Goal: Transaction & Acquisition: Purchase product/service

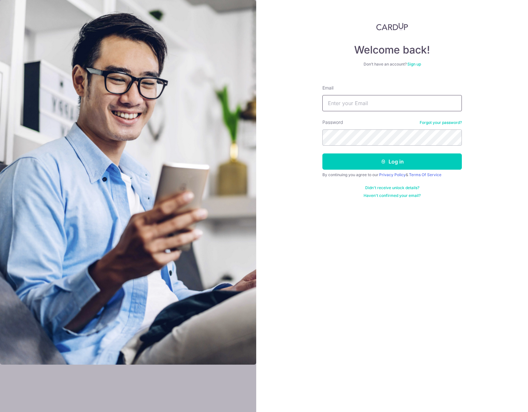
type input "[EMAIL_ADDRESS][DOMAIN_NAME]"
click at [371, 160] on button "Log in" at bounding box center [391, 161] width 139 height 16
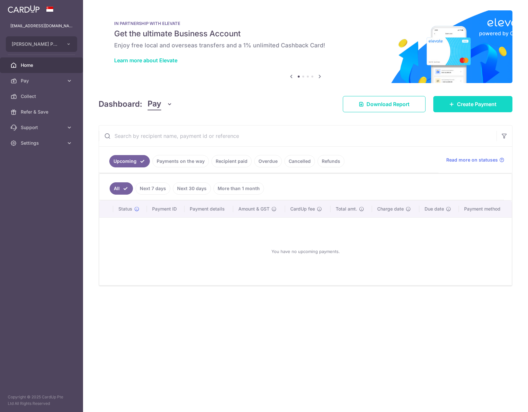
click at [468, 107] on span "Create Payment" at bounding box center [477, 104] width 40 height 8
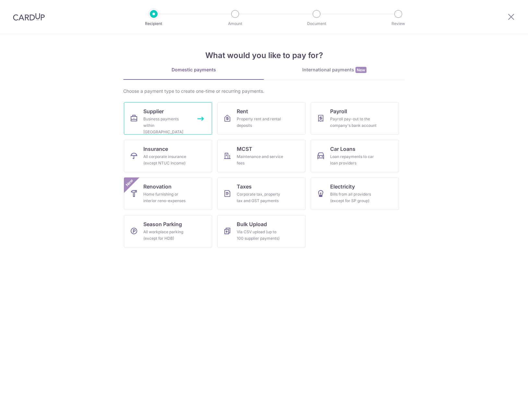
click at [183, 119] on div "Business payments within Singapore" at bounding box center [166, 125] width 47 height 19
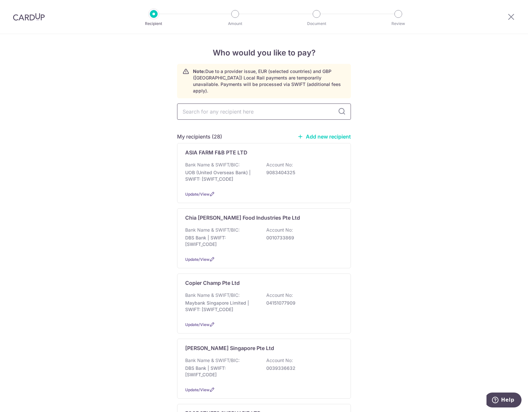
click at [252, 107] on input "text" at bounding box center [264, 111] width 174 height 16
type input "yik"
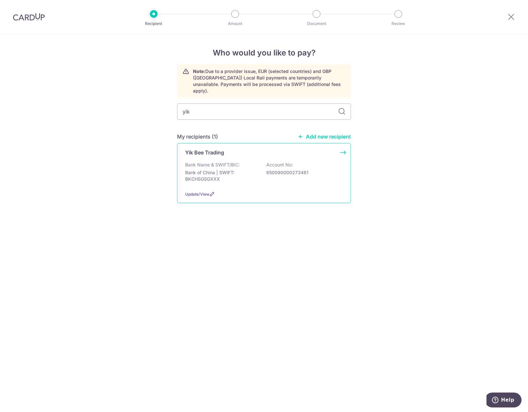
click at [235, 169] on p "Bank of China | SWIFT: BKCHSGSGXXX" at bounding box center [221, 175] width 73 height 13
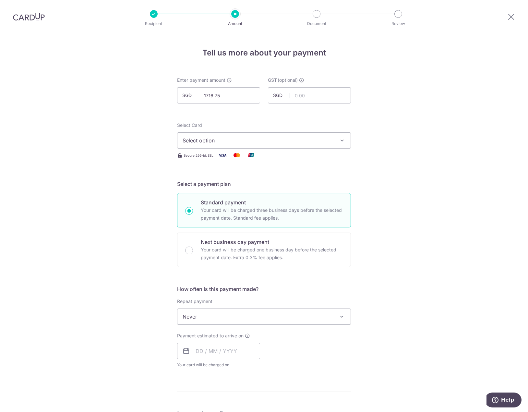
type input "1,716.75"
click at [138, 110] on div "Tell us more about your payment Enter payment amount SGD 1,716.75 1716.75 GST (…" at bounding box center [264, 349] width 528 height 630
click at [214, 143] on span "Select option" at bounding box center [257, 140] width 151 height 8
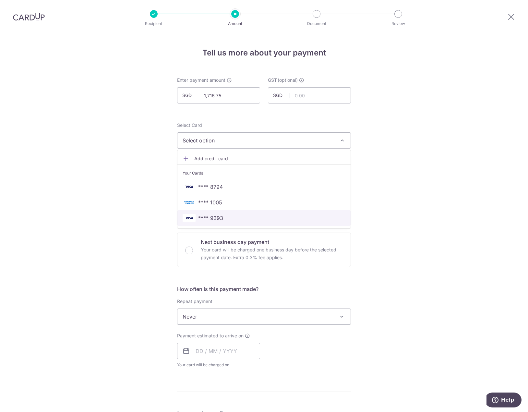
click at [229, 218] on span "**** 9393" at bounding box center [263, 218] width 163 height 8
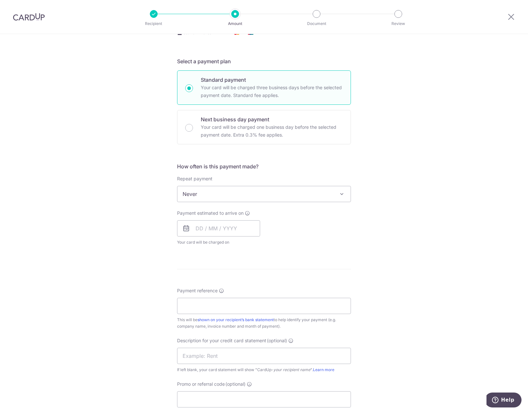
scroll to position [162, 0]
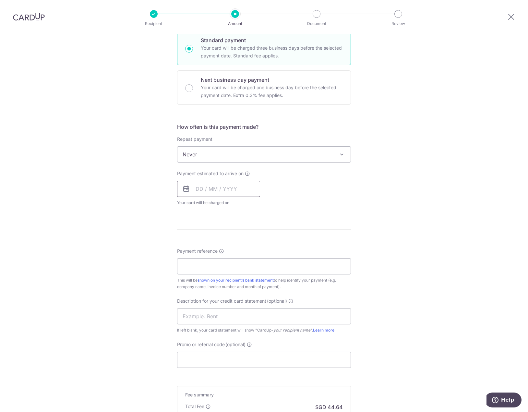
click at [221, 189] on input "text" at bounding box center [218, 188] width 83 height 16
click at [240, 262] on link "16" at bounding box center [242, 260] width 10 height 10
type input "16/10/2025"
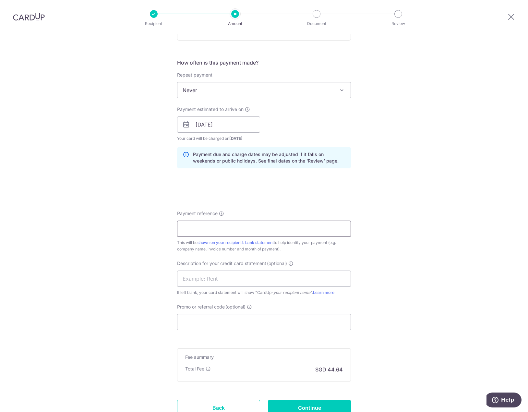
scroll to position [227, 0]
click at [223, 223] on input "Payment reference" at bounding box center [264, 228] width 174 height 16
type input "Zack Syabas Pte Ltd"
click at [218, 272] on input "text" at bounding box center [264, 278] width 174 height 16
type input "ZS Yik Bee"
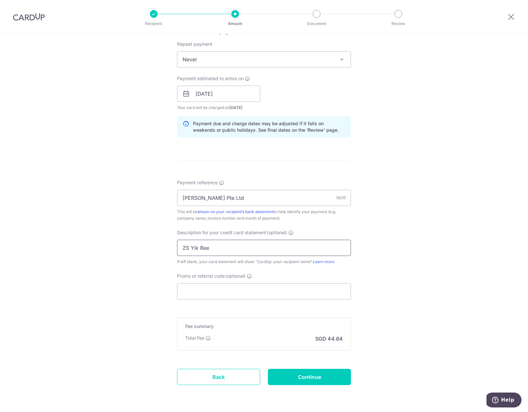
scroll to position [279, 0]
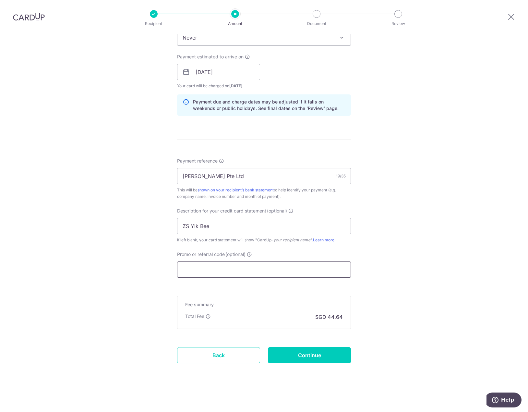
click at [240, 266] on input "Promo or referral code (optional)" at bounding box center [264, 269] width 174 height 16
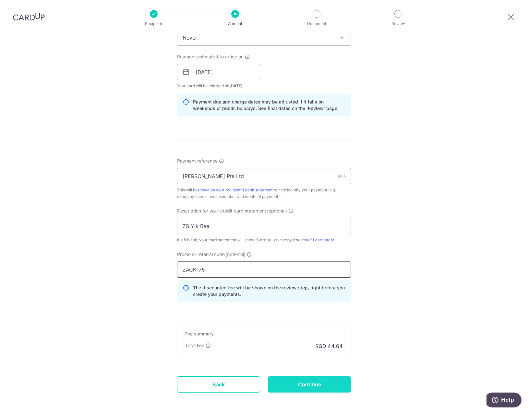
type input "ZACK175"
click at [300, 381] on input "Continue" at bounding box center [309, 384] width 83 height 16
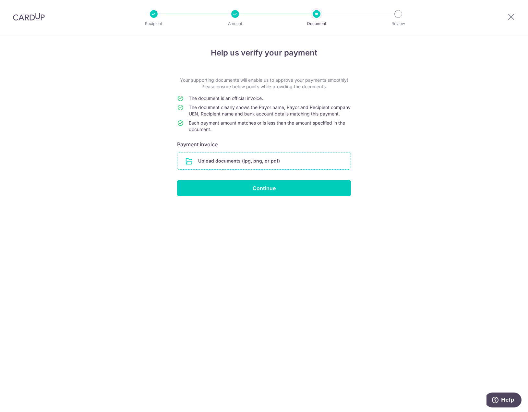
click at [242, 161] on input "file" at bounding box center [263, 160] width 173 height 17
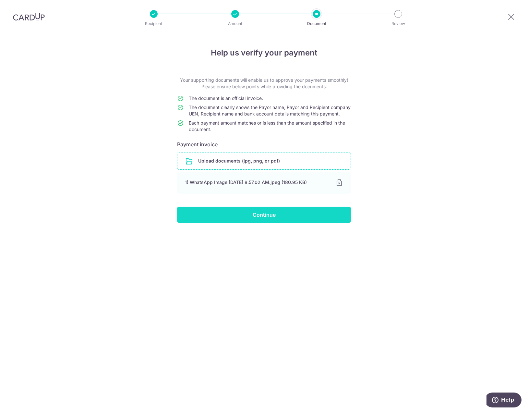
click at [310, 220] on input "Continue" at bounding box center [264, 214] width 174 height 16
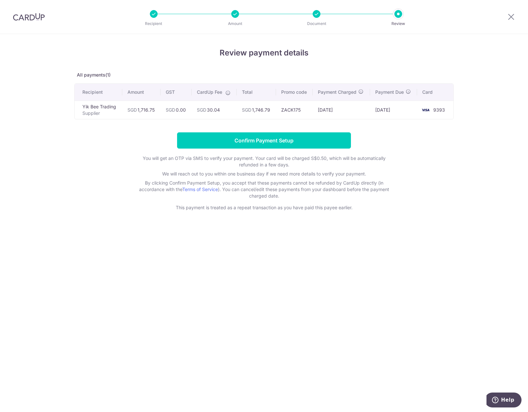
click at [82, 258] on div "Review payment details All payments(1) Recipient Amount GST CardUp Fee Total Pr…" at bounding box center [264, 223] width 528 height 378
click at [222, 144] on input "Confirm Payment Setup" at bounding box center [264, 140] width 174 height 16
